Goal: Task Accomplishment & Management: Complete application form

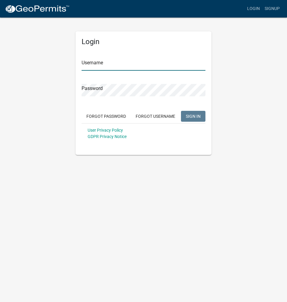
type input "GeoComm"
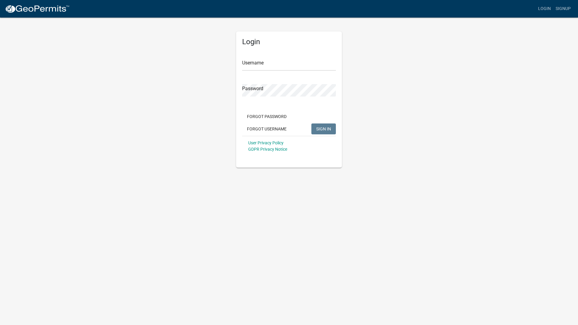
type input "GeoComm"
click at [322, 127] on span "SIGN IN" at bounding box center [323, 128] width 15 height 5
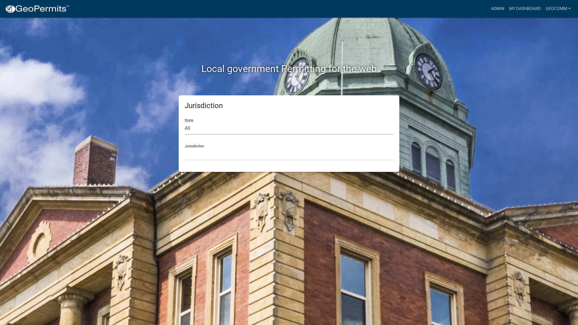
click at [202, 132] on select "All Colorado Georgia Indiana Iowa Kansas Minnesota Ohio South Carolina Wisconsin" at bounding box center [289, 128] width 209 height 12
select select "Iowa"
click at [185, 122] on select "All Colorado Georgia Indiana Iowa Kansas Minnesota Ohio South Carolina Wisconsin" at bounding box center [289, 128] width 209 height 12
click at [218, 155] on select "Boone County, Iowa Butler County, Iowa Cerro Gordo County, Iowa City of Harlan,…" at bounding box center [289, 154] width 209 height 12
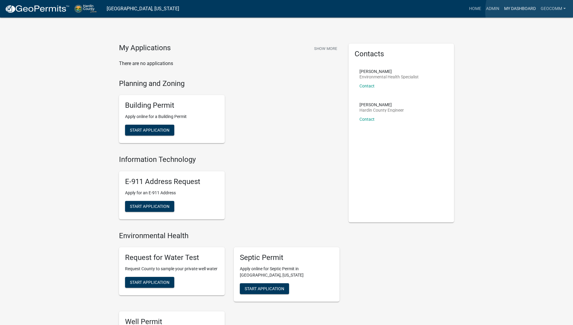
click at [531, 11] on link "My Dashboard" at bounding box center [520, 8] width 37 height 11
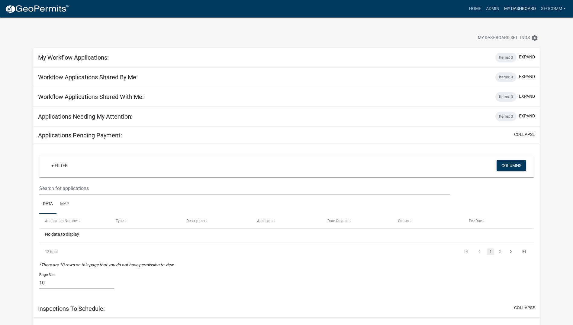
click at [521, 6] on link "My Dashboard" at bounding box center [520, 8] width 37 height 11
click at [556, 6] on link "GeoComm" at bounding box center [554, 8] width 30 height 11
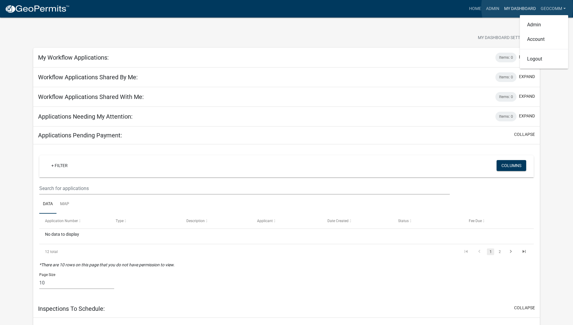
click at [527, 7] on link "My Dashboard" at bounding box center [520, 8] width 37 height 11
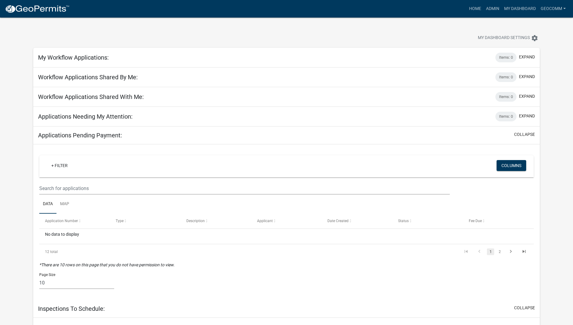
click at [103, 118] on h5 "Applications Needing My Attention:" at bounding box center [85, 116] width 95 height 7
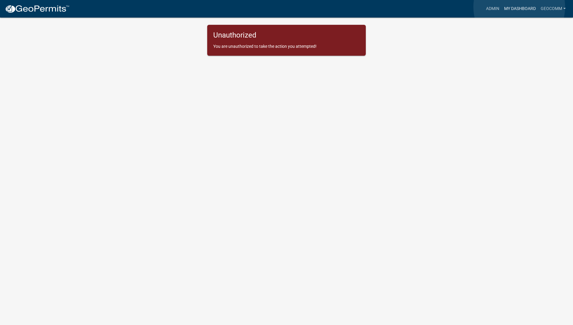
click at [520, 7] on link "My Dashboard" at bounding box center [520, 8] width 37 height 11
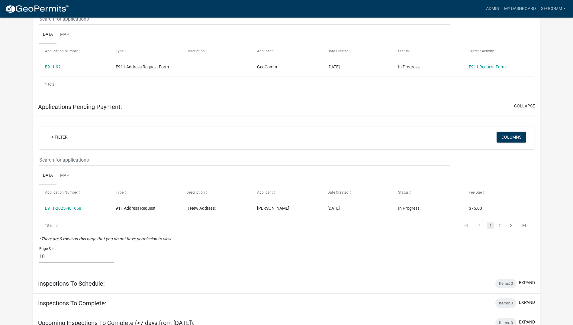
scroll to position [187, 0]
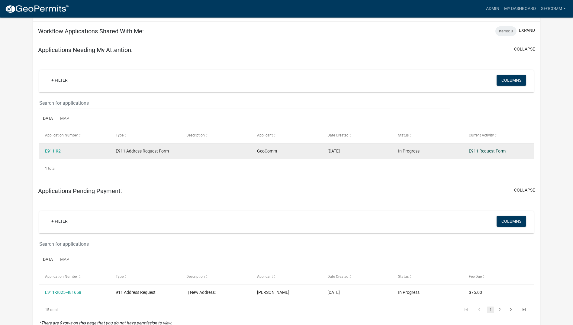
click at [493, 151] on link "E911 Request Form" at bounding box center [487, 150] width 37 height 5
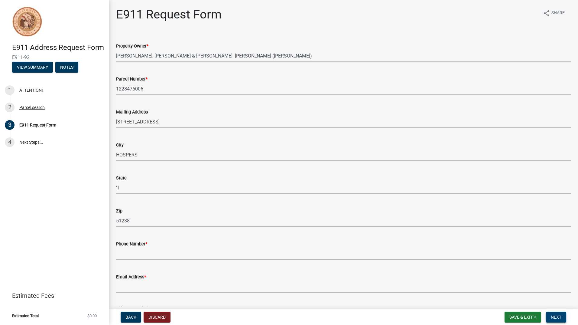
click at [552, 317] on span "Next" at bounding box center [556, 316] width 11 height 5
click at [130, 318] on span "Back" at bounding box center [130, 316] width 11 height 5
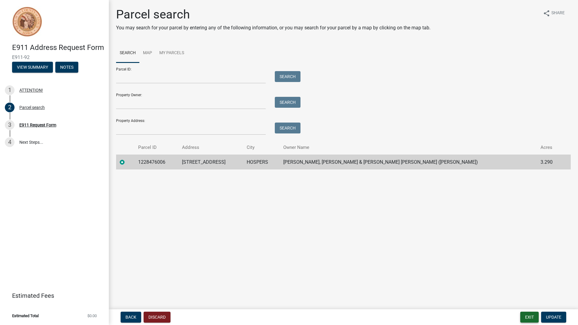
click at [526, 318] on button "Exit" at bounding box center [529, 316] width 18 height 11
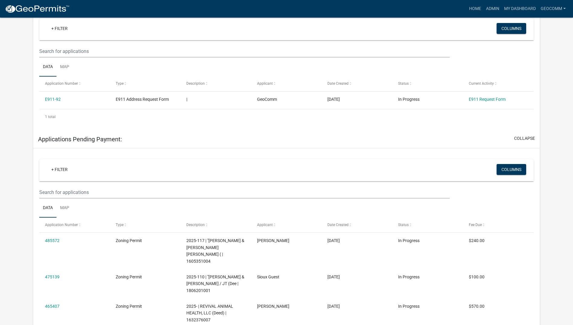
scroll to position [332, 0]
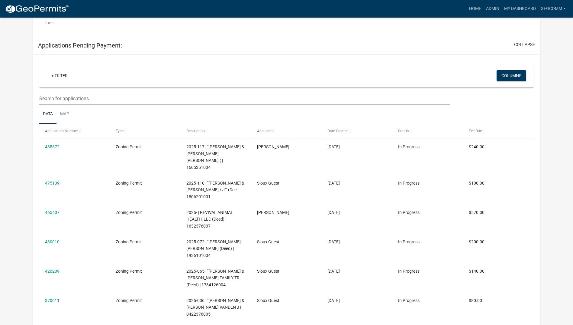
click at [338, 131] on span "Date Created" at bounding box center [338, 131] width 21 height 4
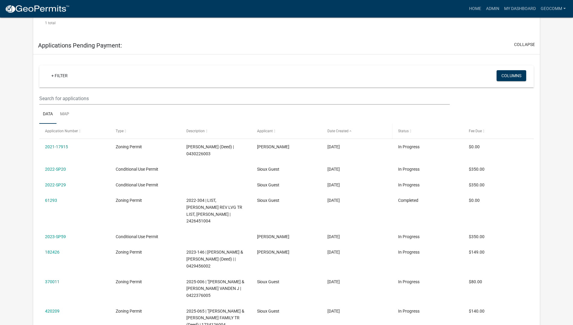
click at [338, 131] on span "Date Created" at bounding box center [338, 131] width 21 height 4
